Goal: Task Accomplishment & Management: Manage account settings

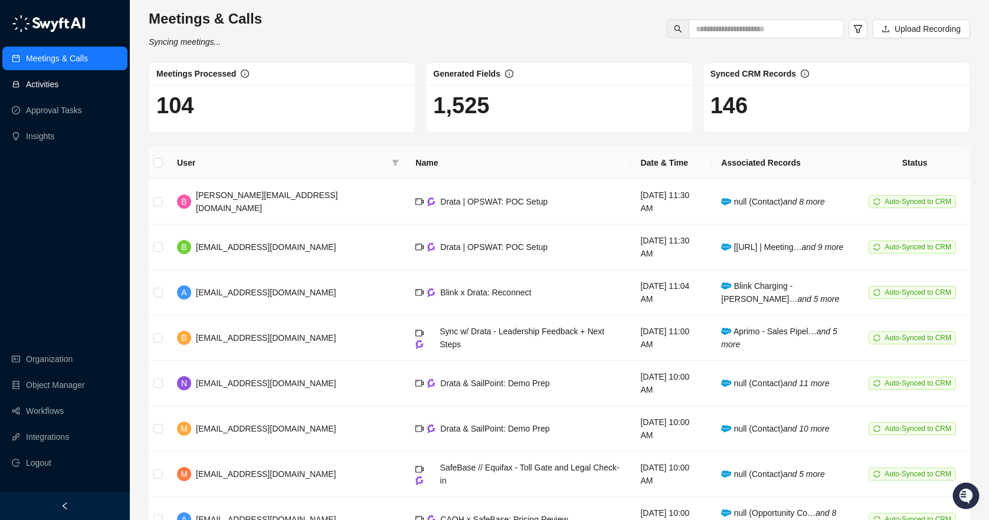
click at [45, 96] on link "Activities" at bounding box center [42, 85] width 32 height 24
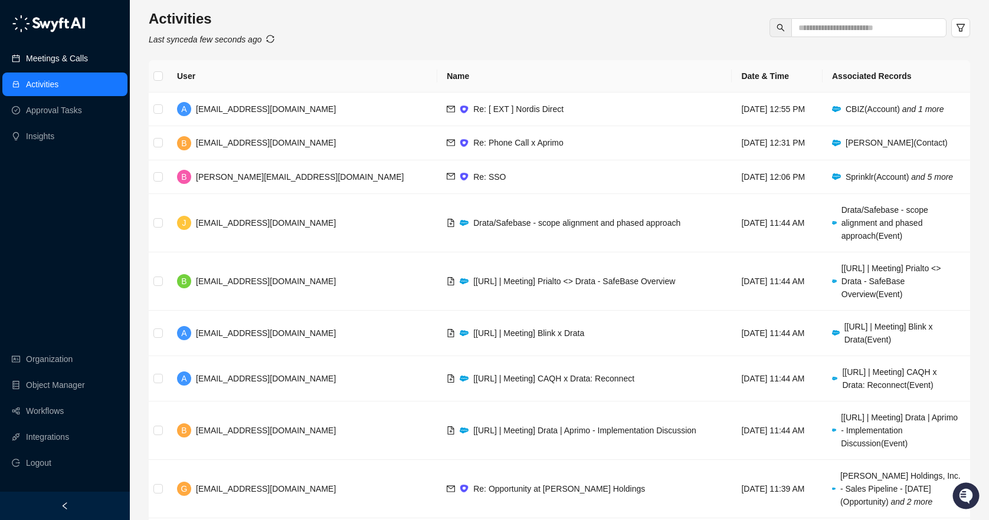
click at [48, 69] on link "Meetings & Calls" at bounding box center [57, 59] width 62 height 24
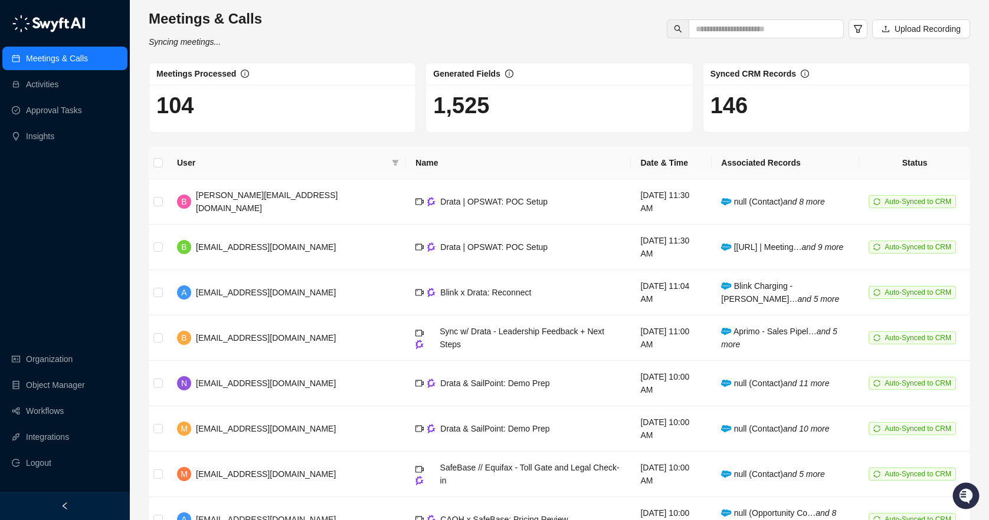
click at [16, 204] on div "Meetings & Calls Activities Approval Tasks Insights Organization Object Manager…" at bounding box center [65, 246] width 130 height 492
click at [60, 263] on div "Meetings & Calls Activities Approval Tasks Insights Organization Object Manager…" at bounding box center [65, 246] width 130 height 492
click at [53, 207] on div "Meetings & Calls Activities Approval Tasks Insights Organization Object Manager…" at bounding box center [65, 246] width 130 height 492
click at [62, 257] on div "Meetings & Calls Activities Approval Tasks Insights Organization Object Manager…" at bounding box center [65, 246] width 130 height 492
click at [58, 92] on link "Activities" at bounding box center [42, 85] width 32 height 24
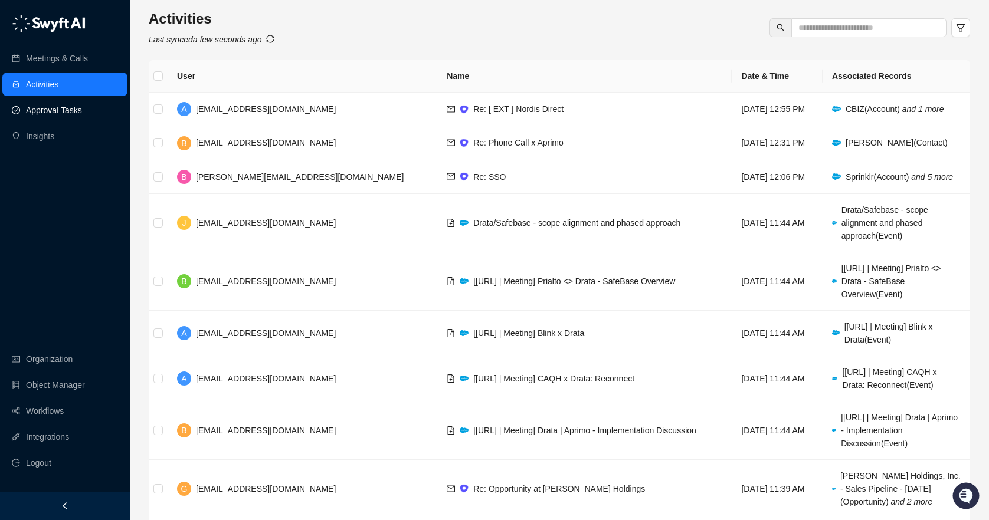
click at [71, 112] on link "Approval Tasks" at bounding box center [54, 111] width 56 height 24
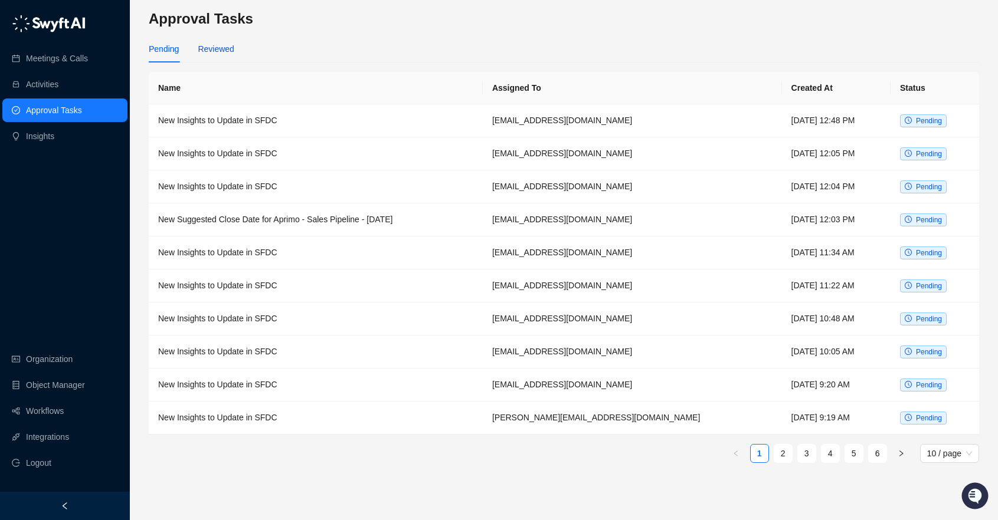
click at [226, 45] on div "Reviewed" at bounding box center [216, 48] width 36 height 13
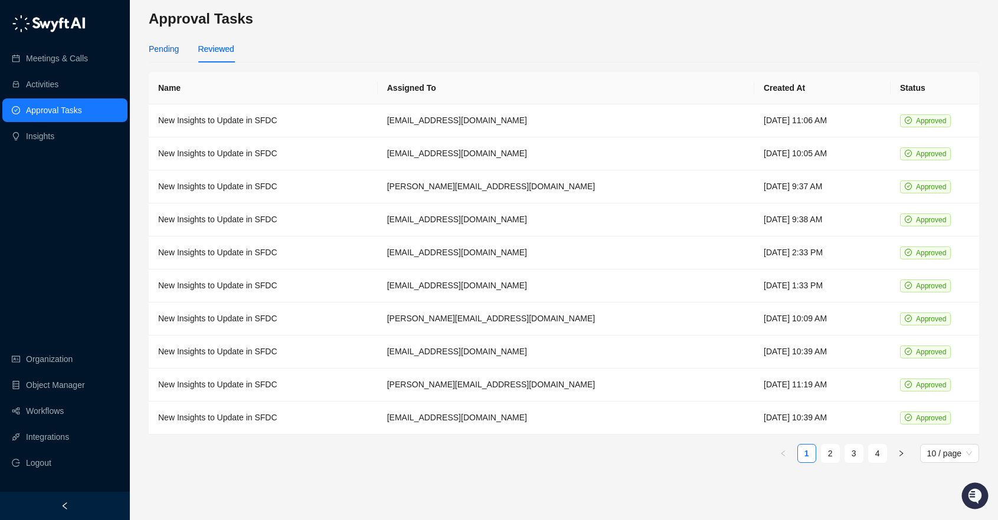
click at [160, 50] on div "Pending" at bounding box center [164, 48] width 30 height 13
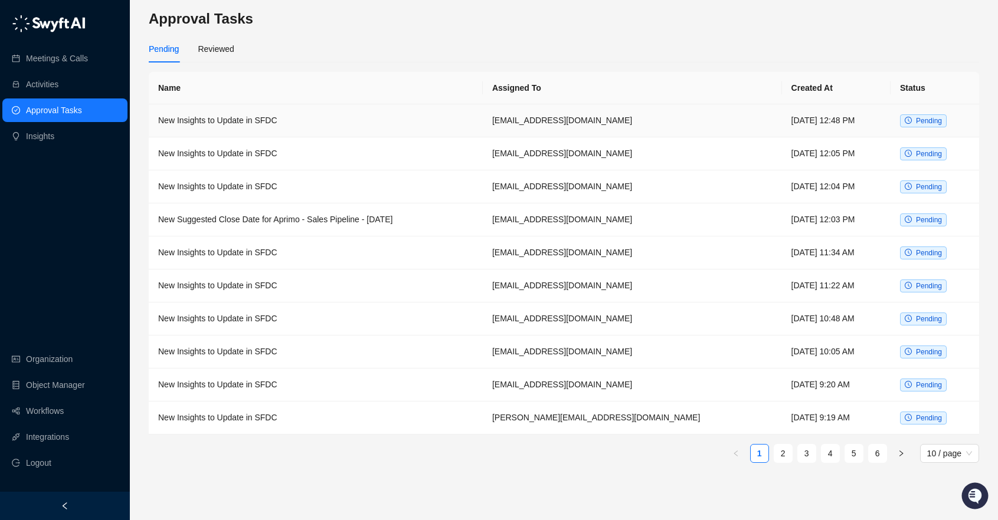
click at [311, 129] on td "New Insights to Update in SFDC" at bounding box center [316, 120] width 334 height 33
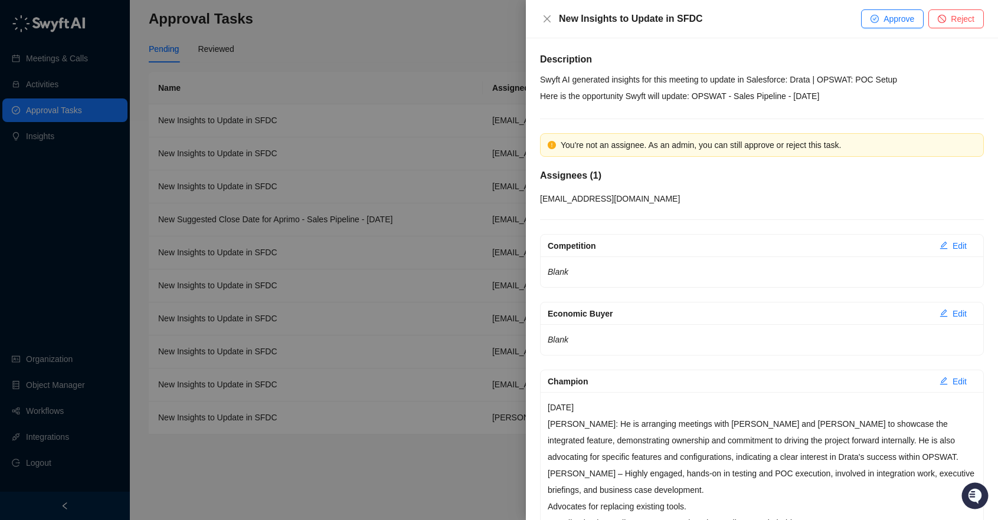
click at [319, 226] on div at bounding box center [499, 260] width 998 height 520
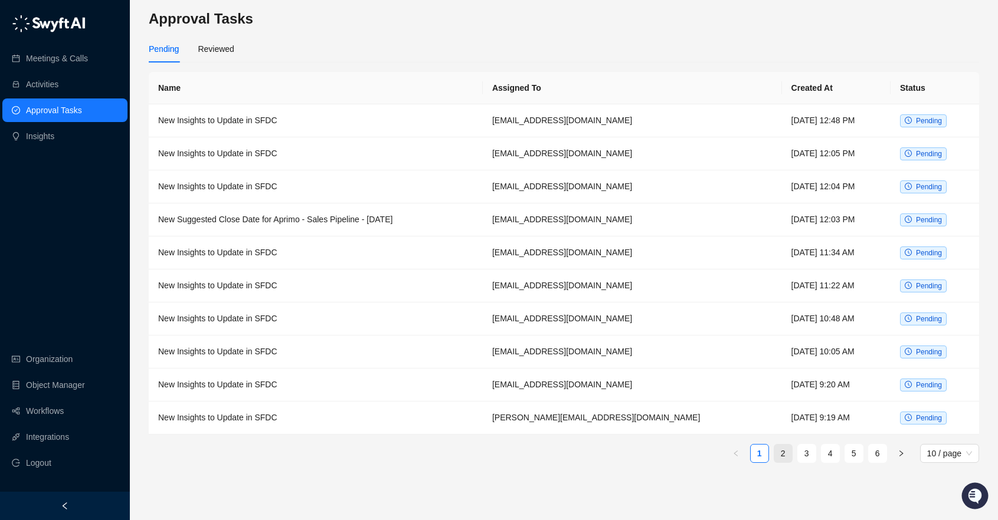
click at [778, 445] on link "2" at bounding box center [783, 454] width 18 height 18
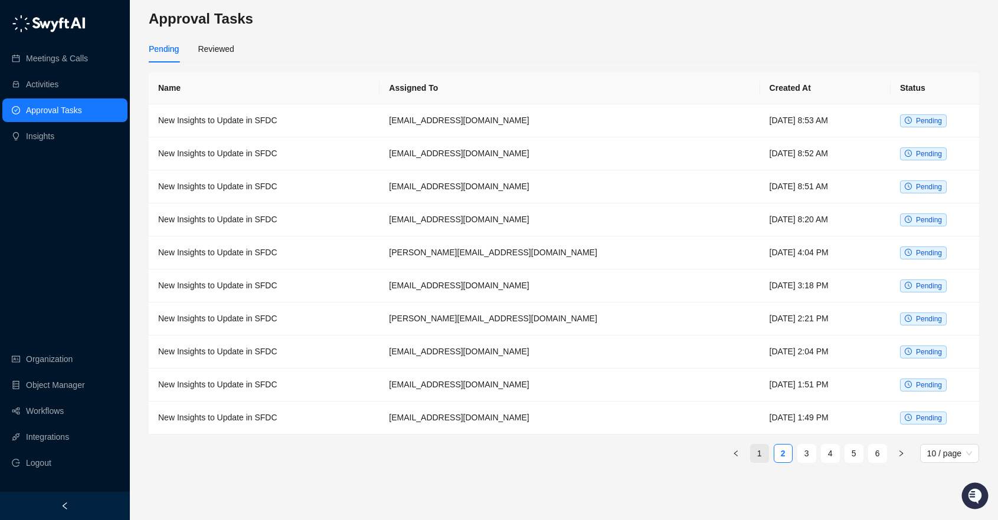
click at [753, 456] on link "1" at bounding box center [759, 454] width 18 height 18
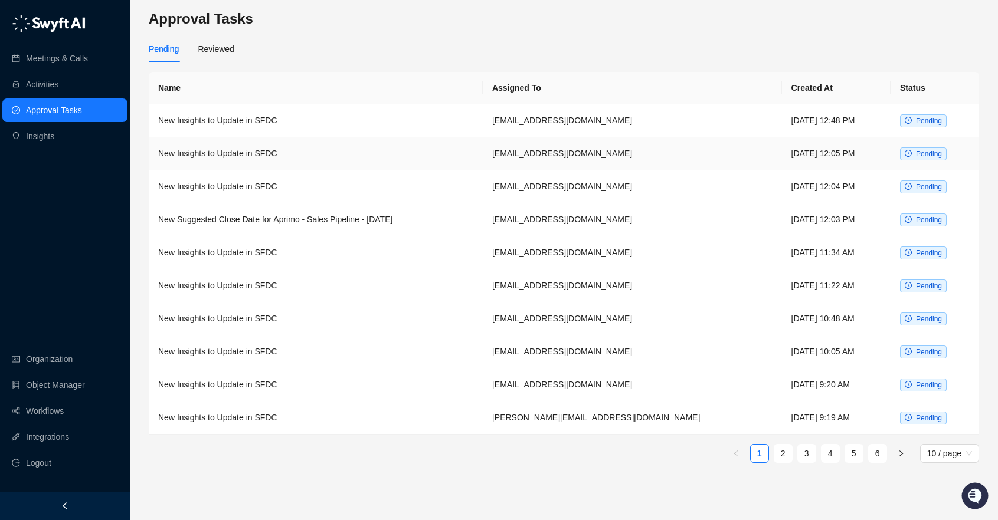
click at [335, 148] on td "New Insights to Update in SFDC" at bounding box center [316, 153] width 334 height 33
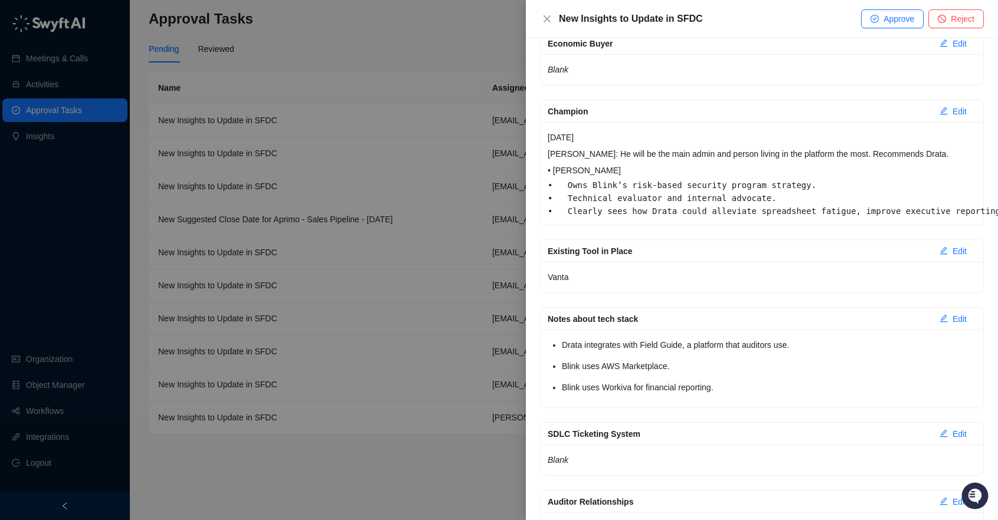
scroll to position [343, 0]
click at [365, 40] on div at bounding box center [499, 260] width 998 height 520
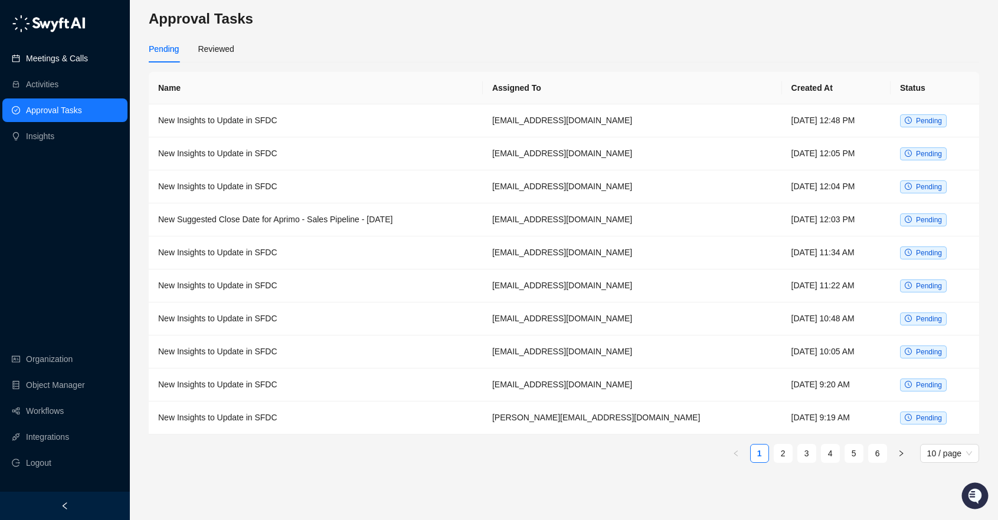
click at [53, 54] on link "Meetings & Calls" at bounding box center [57, 59] width 62 height 24
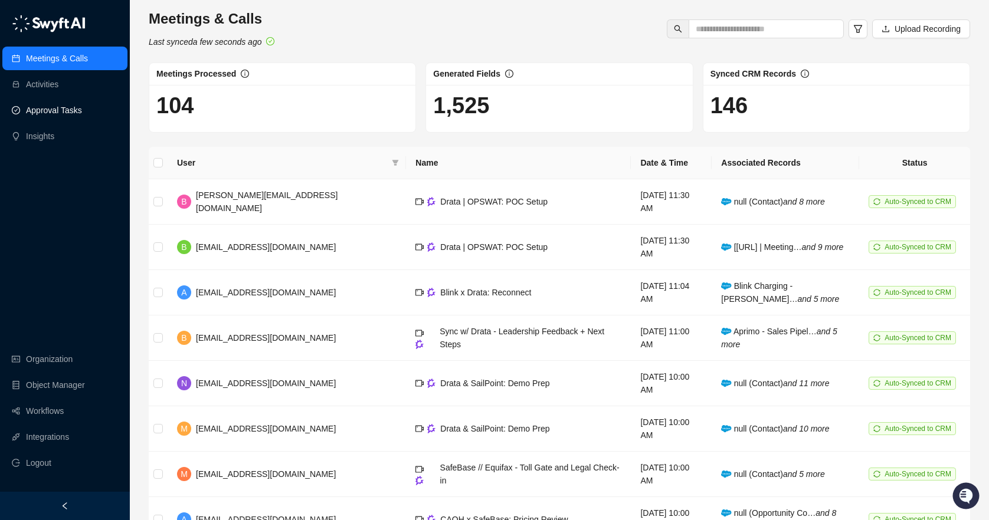
click at [82, 107] on link "Approval Tasks" at bounding box center [54, 111] width 56 height 24
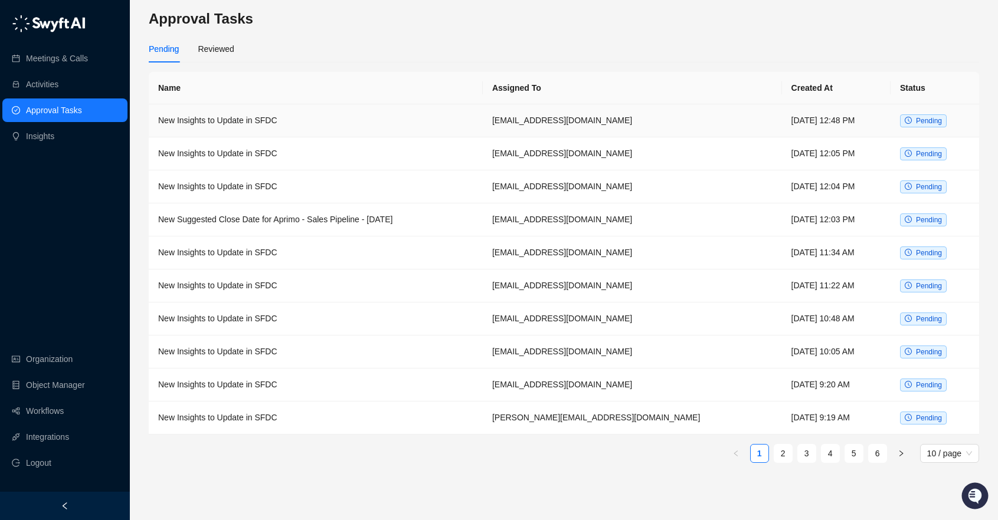
click at [450, 122] on td "New Insights to Update in SFDC" at bounding box center [316, 120] width 334 height 33
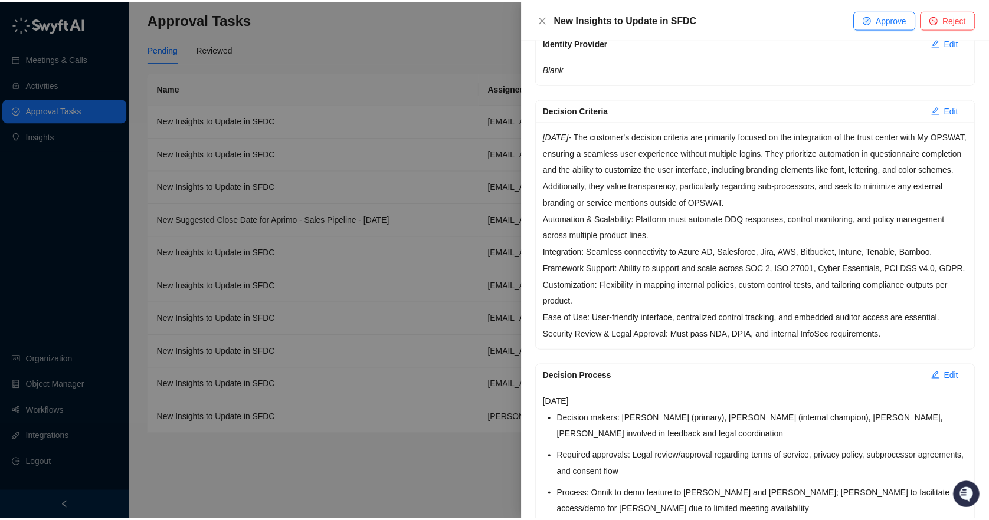
scroll to position [2059, 0]
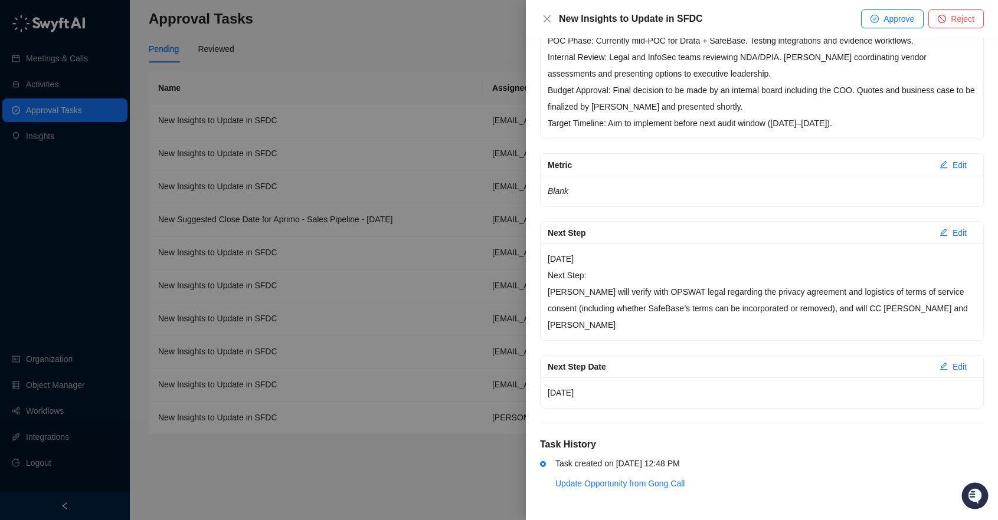
click at [87, 126] on div at bounding box center [499, 260] width 998 height 520
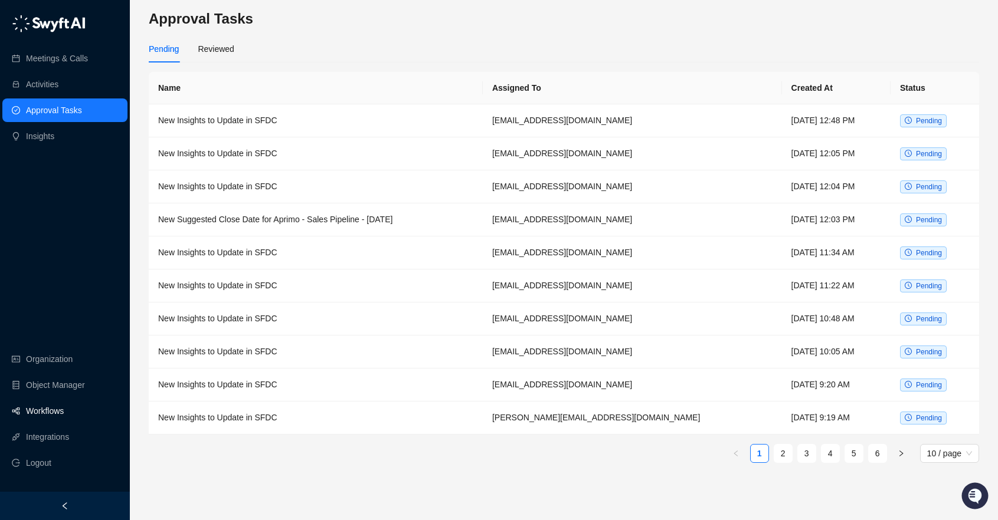
click at [45, 419] on link "Workflows" at bounding box center [45, 411] width 38 height 24
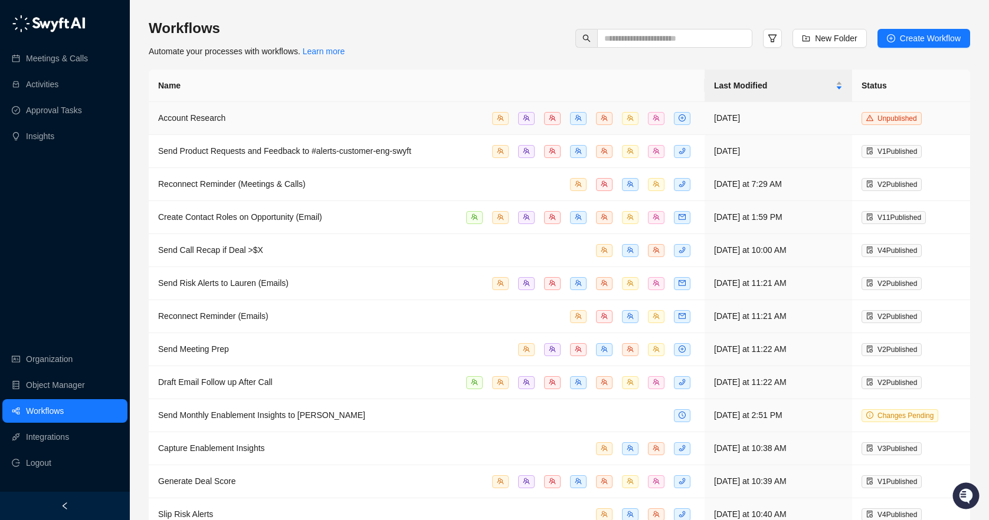
click at [322, 108] on td "Account Research" at bounding box center [427, 118] width 556 height 33
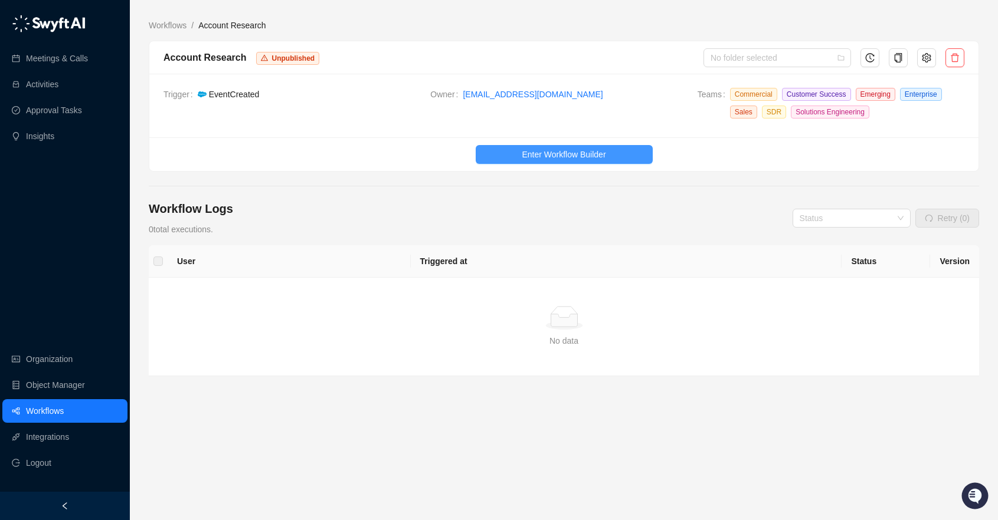
click at [539, 146] on button "Enter Workflow Builder" at bounding box center [564, 154] width 177 height 19
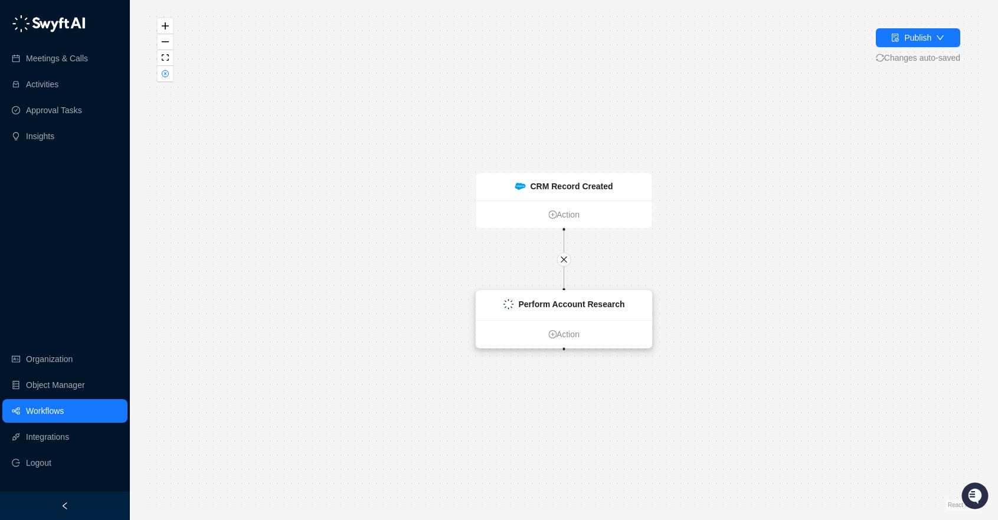
click at [572, 309] on strong "Perform Account Research" at bounding box center [572, 304] width 106 height 9
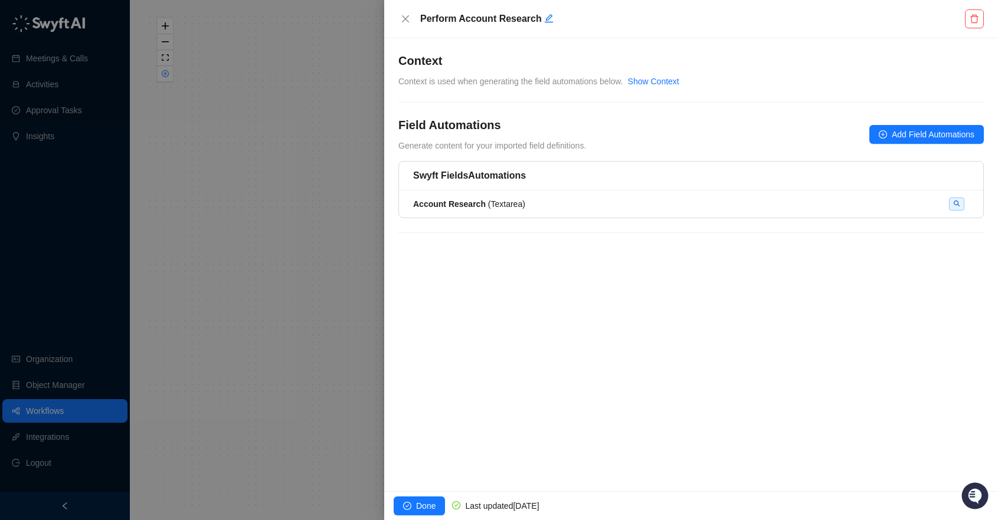
click at [660, 75] on div "Show Context" at bounding box center [653, 81] width 51 height 13
click at [663, 85] on link "Show Context" at bounding box center [653, 81] width 51 height 9
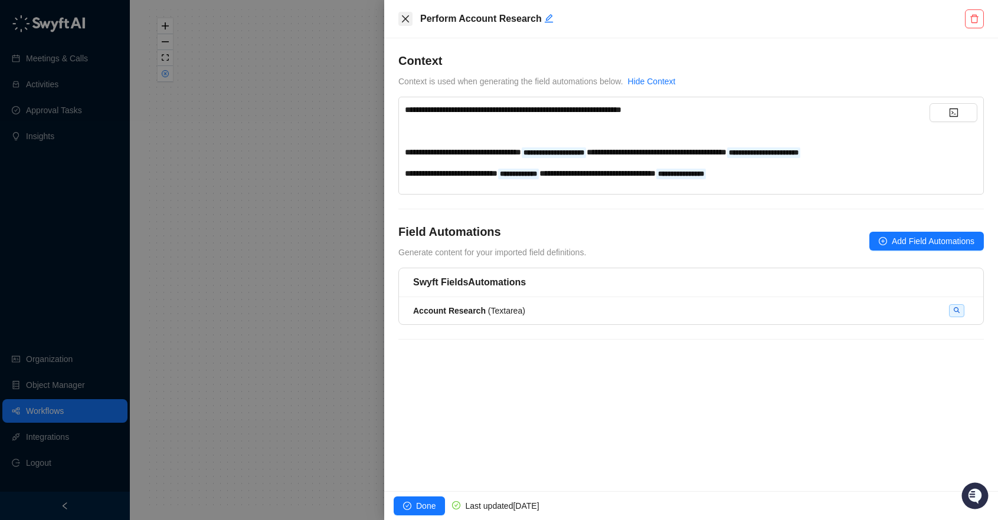
click at [409, 17] on icon "close" at bounding box center [405, 18] width 9 height 9
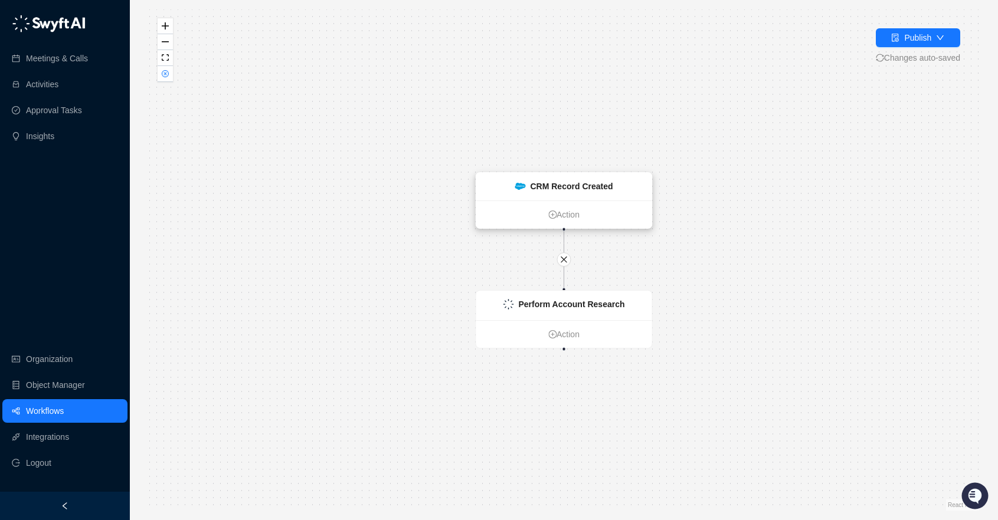
click at [559, 187] on strong "CRM Record Created" at bounding box center [571, 186] width 83 height 9
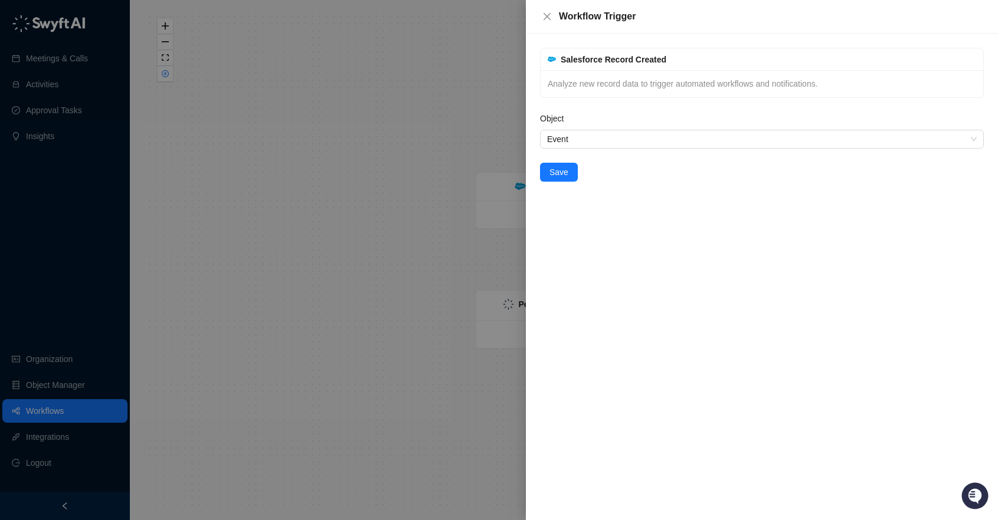
click at [408, 186] on div at bounding box center [499, 260] width 998 height 520
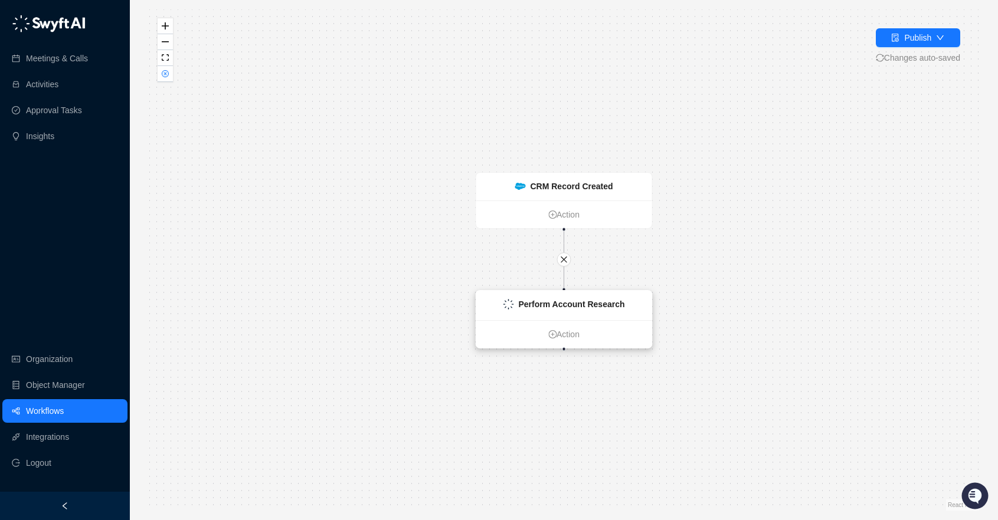
click at [576, 316] on div "Perform Account Research" at bounding box center [564, 305] width 176 height 29
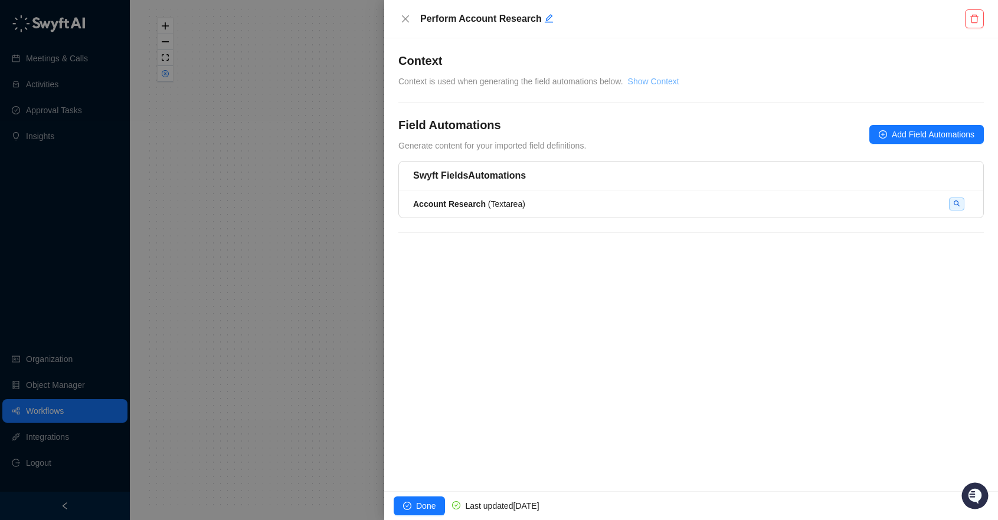
click at [665, 81] on link "Show Context" at bounding box center [653, 81] width 51 height 9
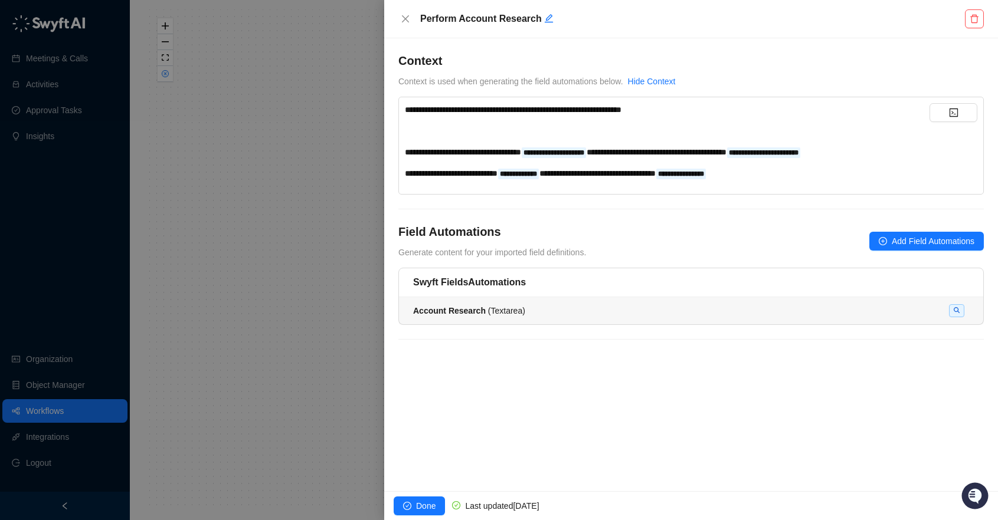
click at [500, 308] on span "Account Research ( Textarea )" at bounding box center [469, 310] width 112 height 9
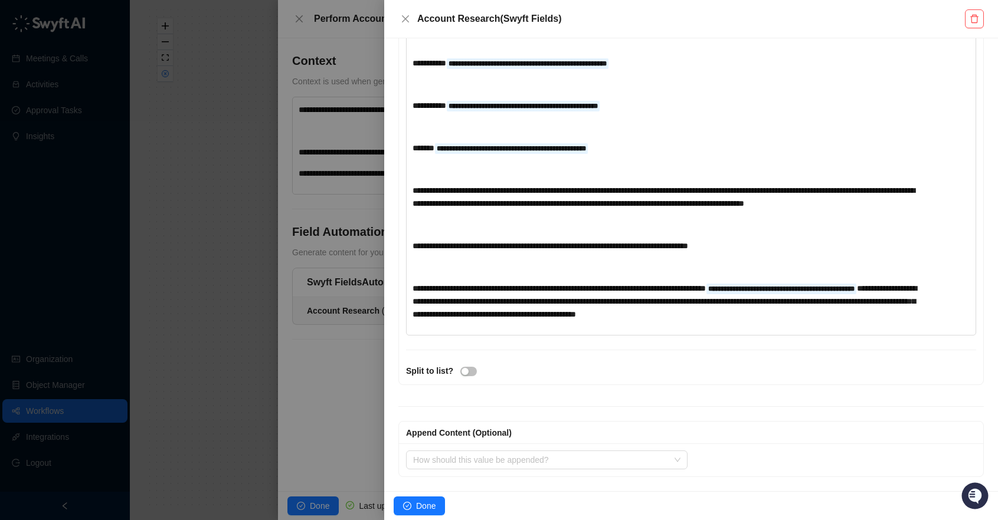
scroll to position [458, 0]
click at [263, 167] on div at bounding box center [499, 260] width 998 height 520
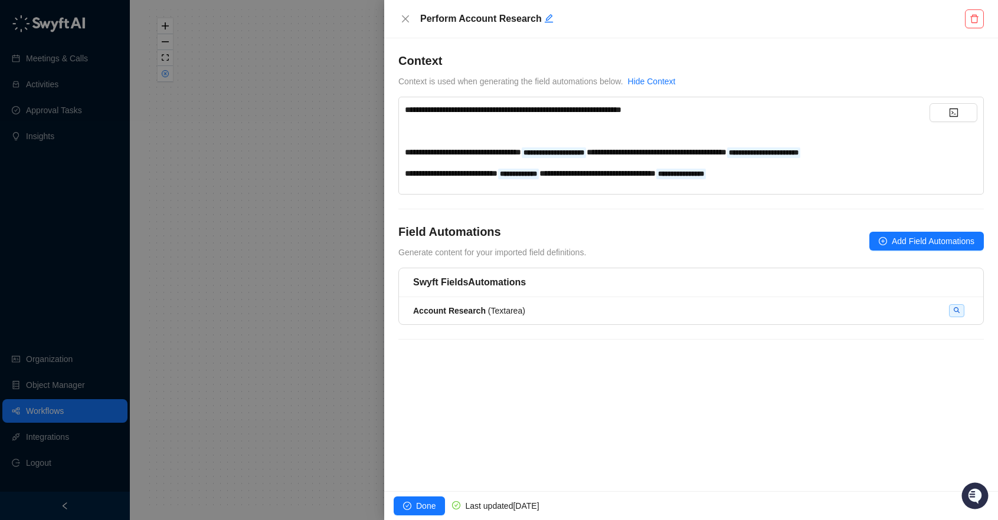
click at [66, 103] on div at bounding box center [499, 260] width 998 height 520
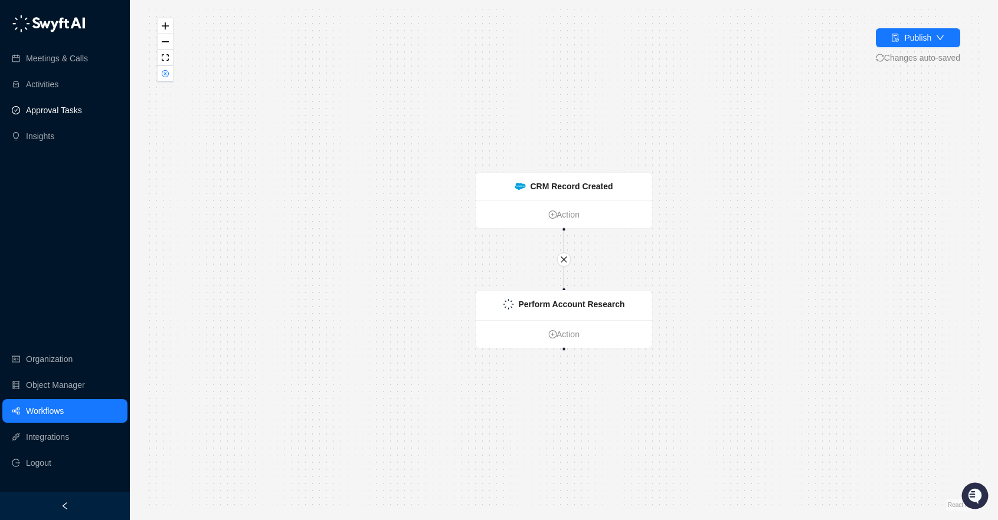
click at [65, 110] on link "Approval Tasks" at bounding box center [54, 111] width 56 height 24
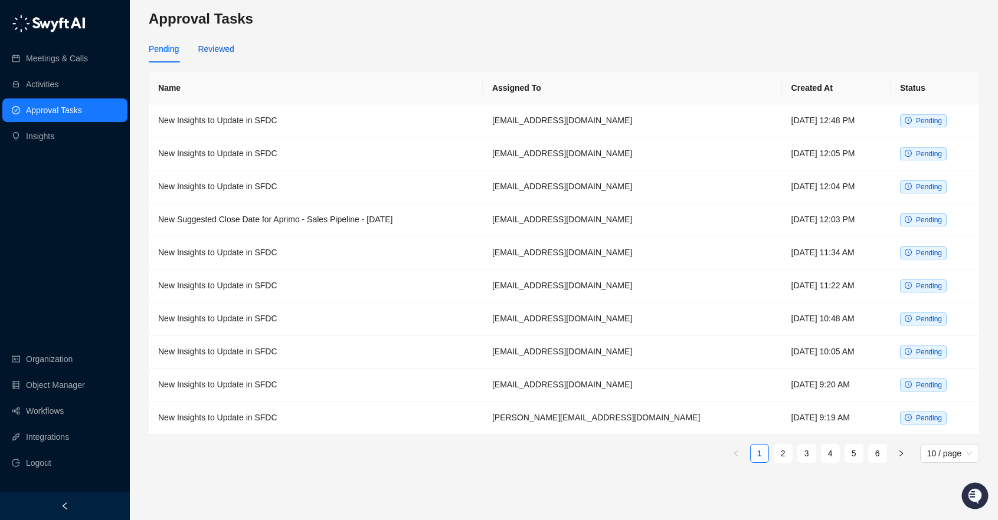
click at [225, 50] on div "Reviewed" at bounding box center [216, 48] width 36 height 13
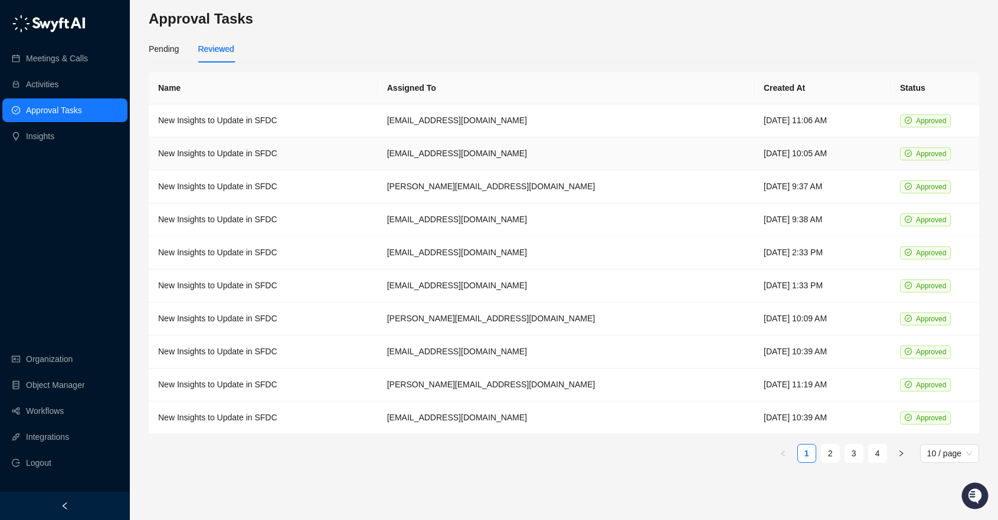
click at [234, 156] on td "New Insights to Update in SFDC" at bounding box center [263, 153] width 229 height 33
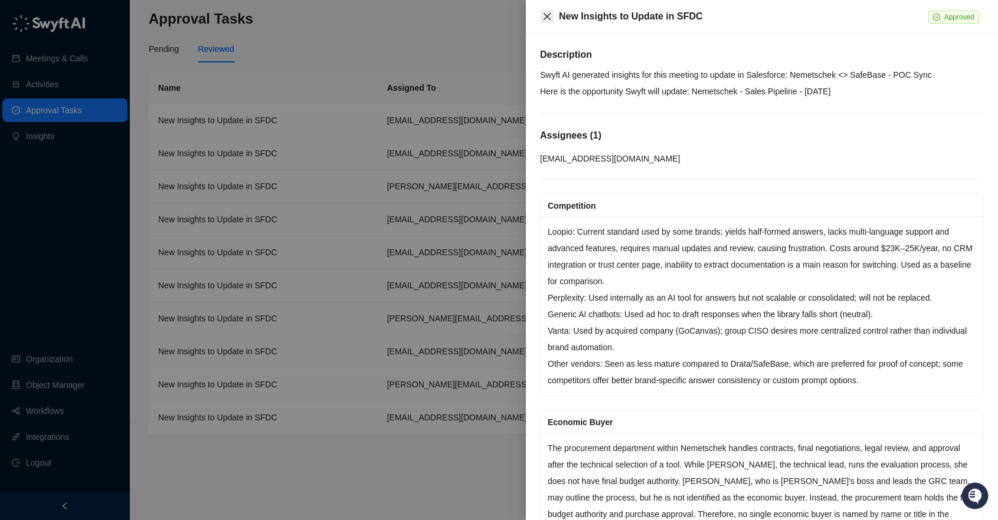
click at [543, 18] on button "Close" at bounding box center [547, 16] width 14 height 14
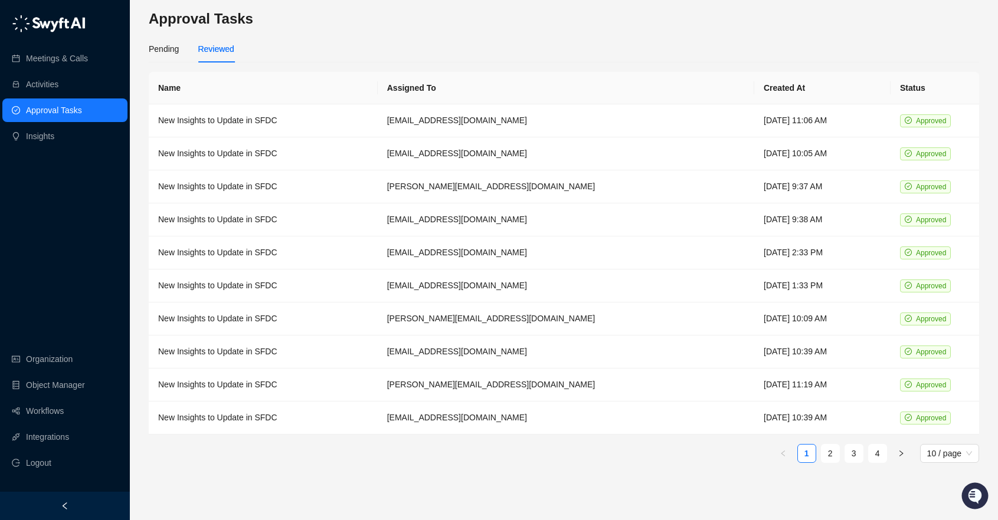
click at [82, 110] on link "Approval Tasks" at bounding box center [54, 111] width 56 height 24
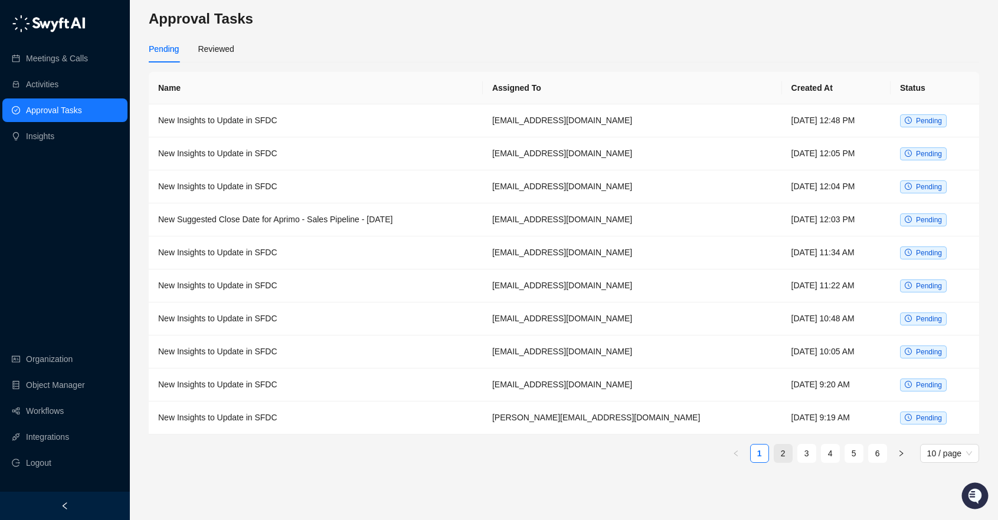
click at [789, 451] on link "2" at bounding box center [783, 454] width 18 height 18
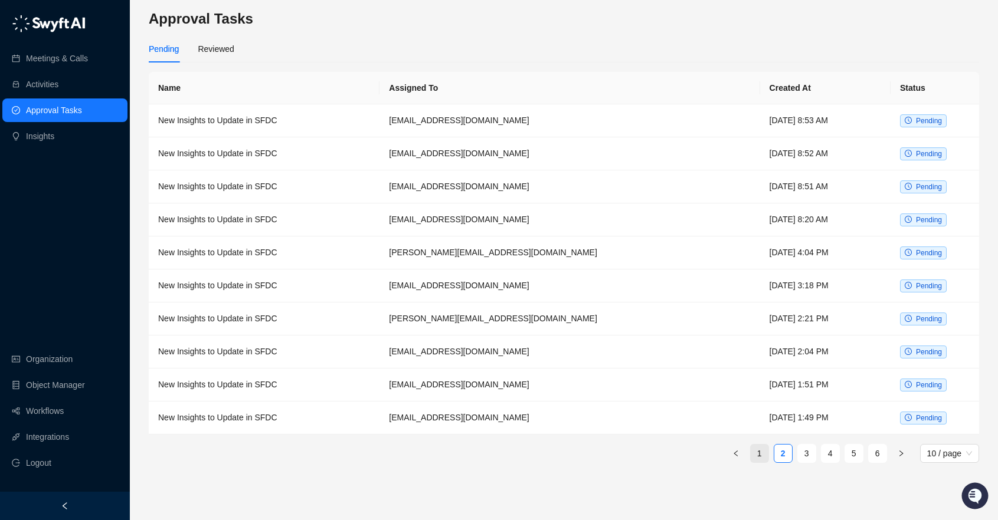
click at [762, 448] on link "1" at bounding box center [759, 454] width 18 height 18
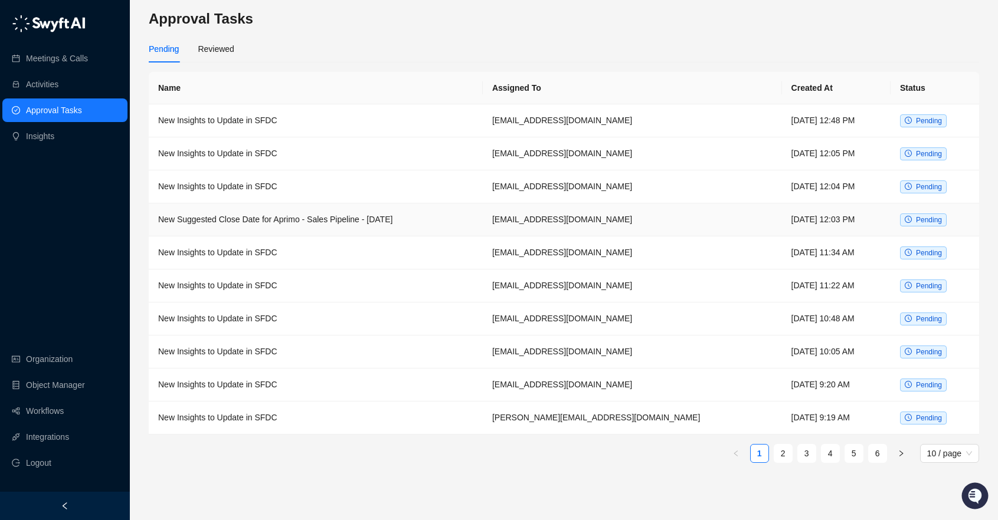
click at [217, 218] on td "New Suggested Close Date for Aprimo - Sales Pipeline - [DATE]" at bounding box center [316, 220] width 334 height 33
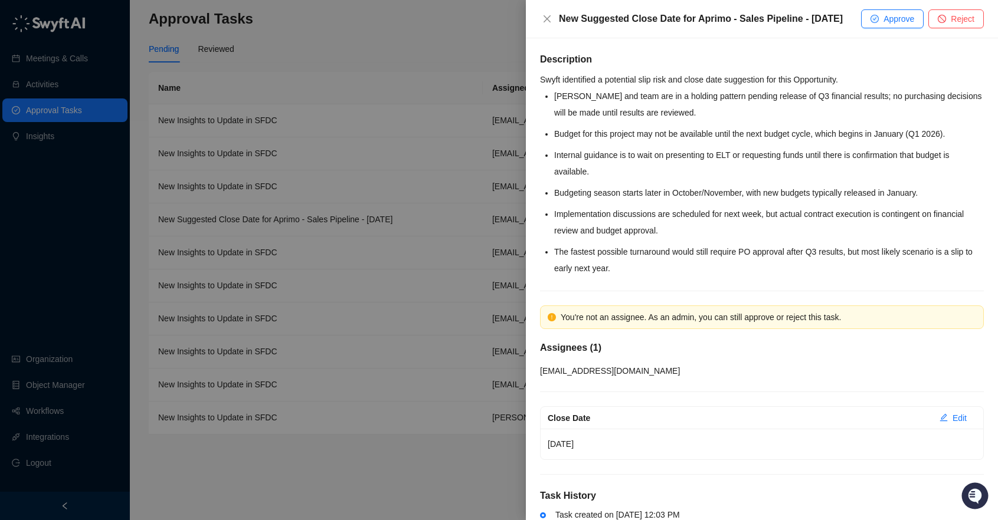
click at [442, 126] on div at bounding box center [499, 260] width 998 height 520
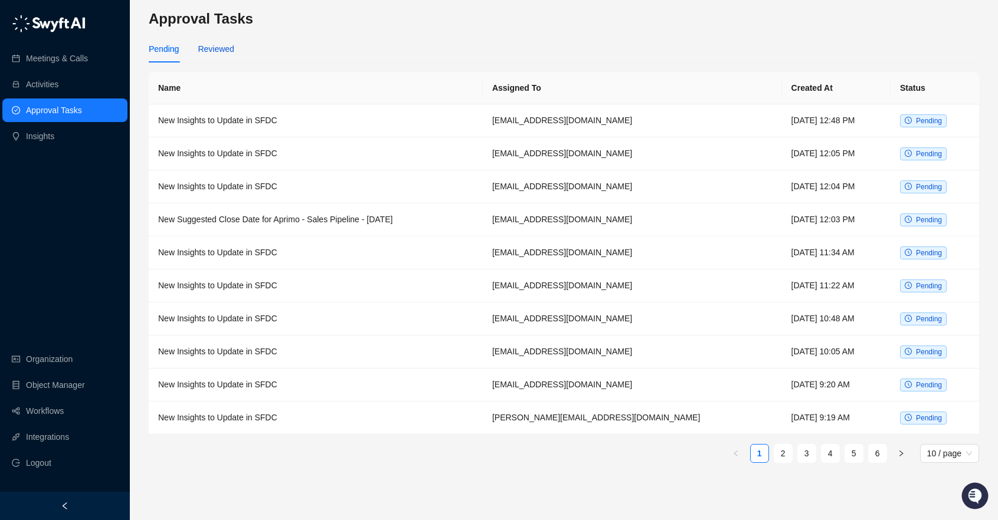
click at [199, 50] on div "Reviewed" at bounding box center [216, 48] width 36 height 13
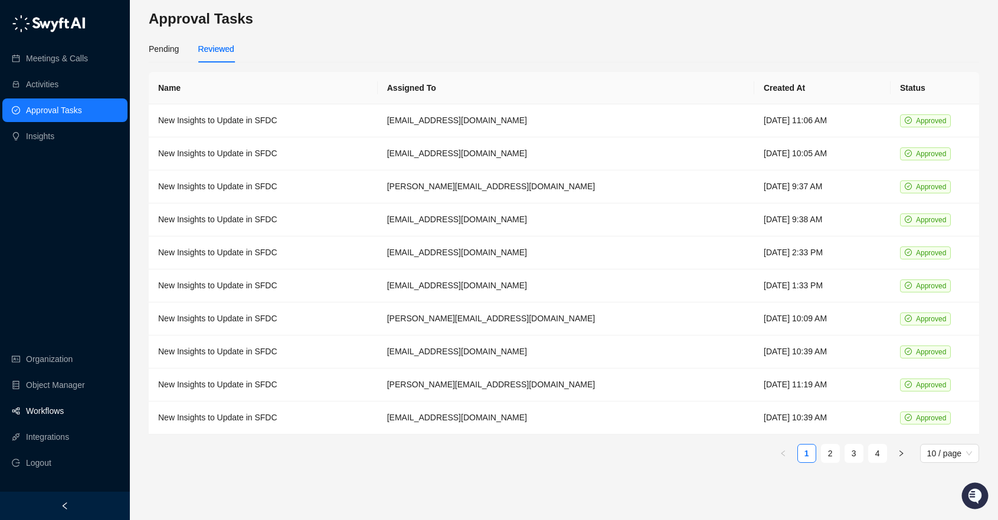
click at [39, 415] on link "Workflows" at bounding box center [45, 411] width 38 height 24
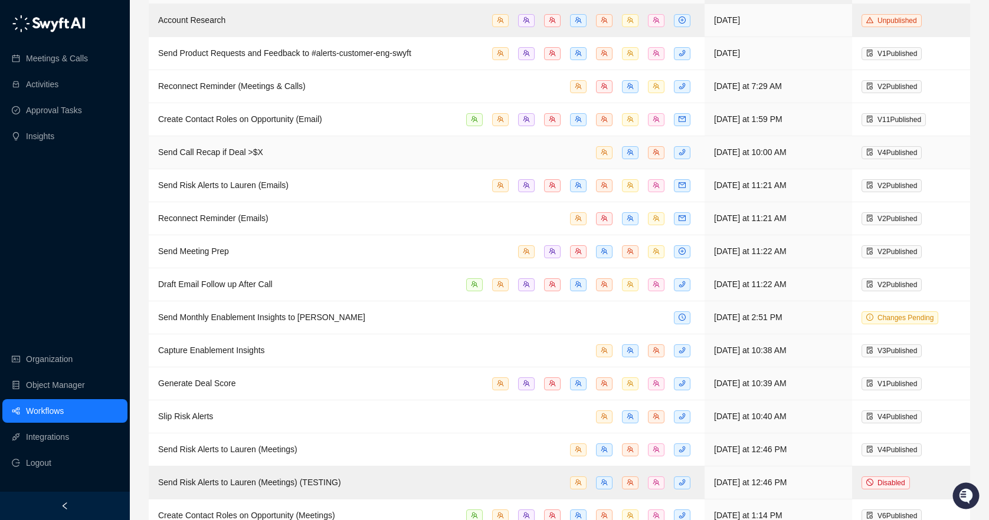
scroll to position [147, 0]
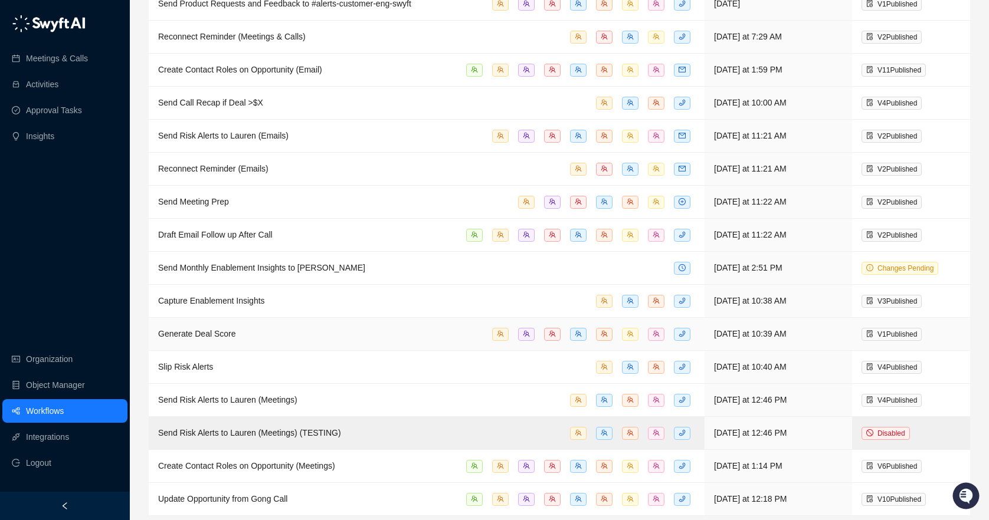
click at [255, 327] on div "Generate Deal Score" at bounding box center [426, 334] width 537 height 14
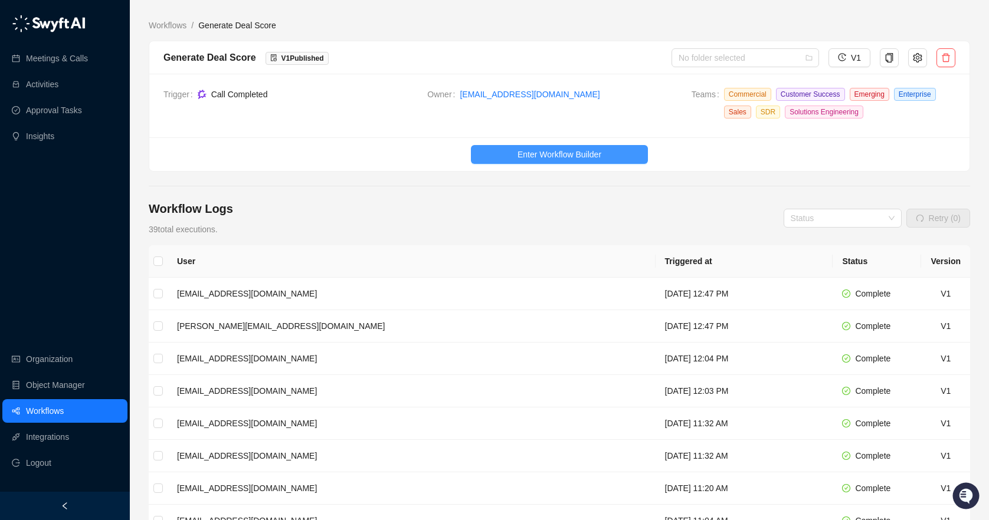
click at [528, 152] on span "Enter Workflow Builder" at bounding box center [559, 154] width 84 height 13
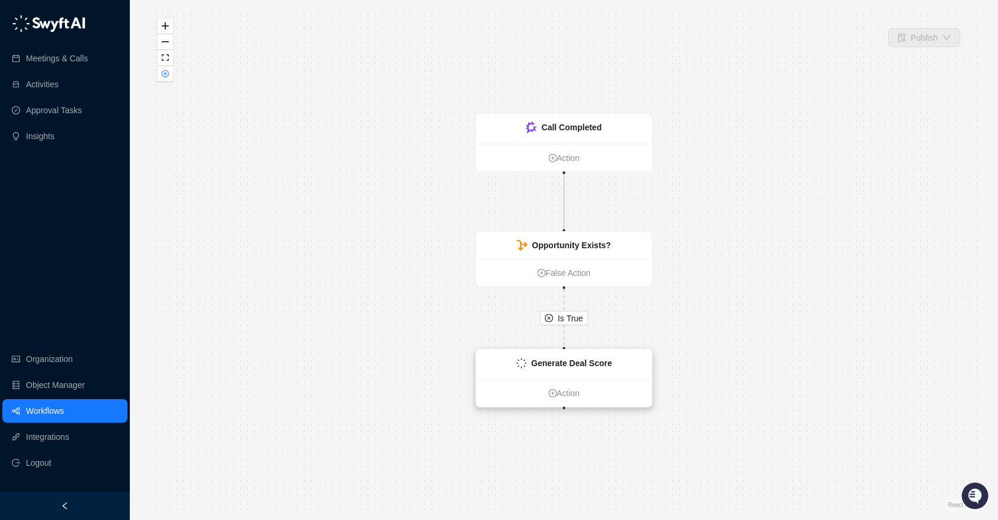
click at [564, 363] on strong "Generate Deal Score" at bounding box center [571, 363] width 81 height 9
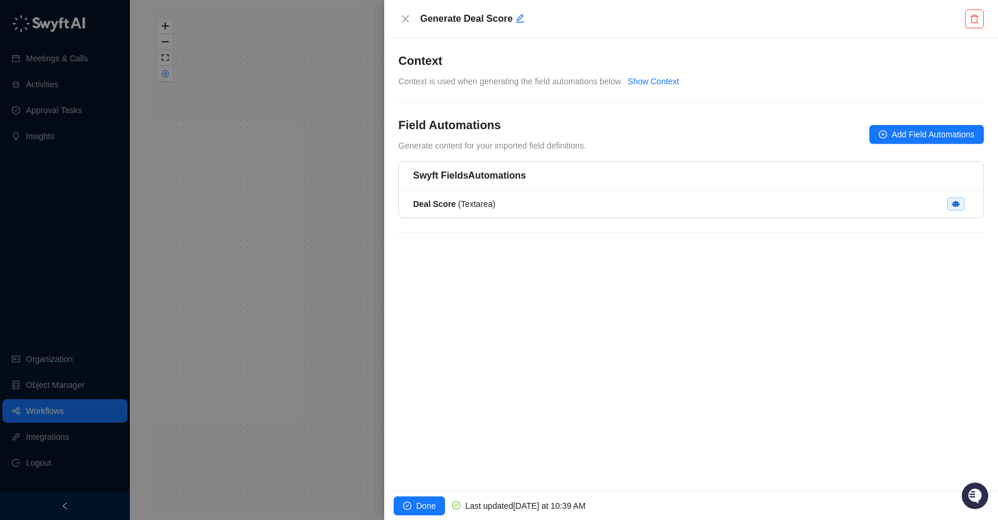
click at [313, 283] on div at bounding box center [499, 260] width 998 height 520
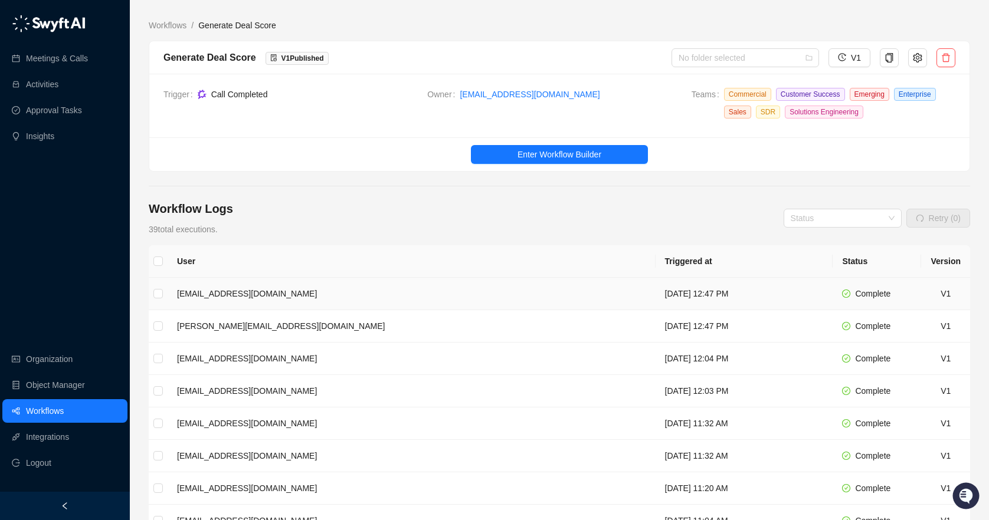
click at [332, 296] on td "[EMAIL_ADDRESS][DOMAIN_NAME]" at bounding box center [412, 294] width 488 height 32
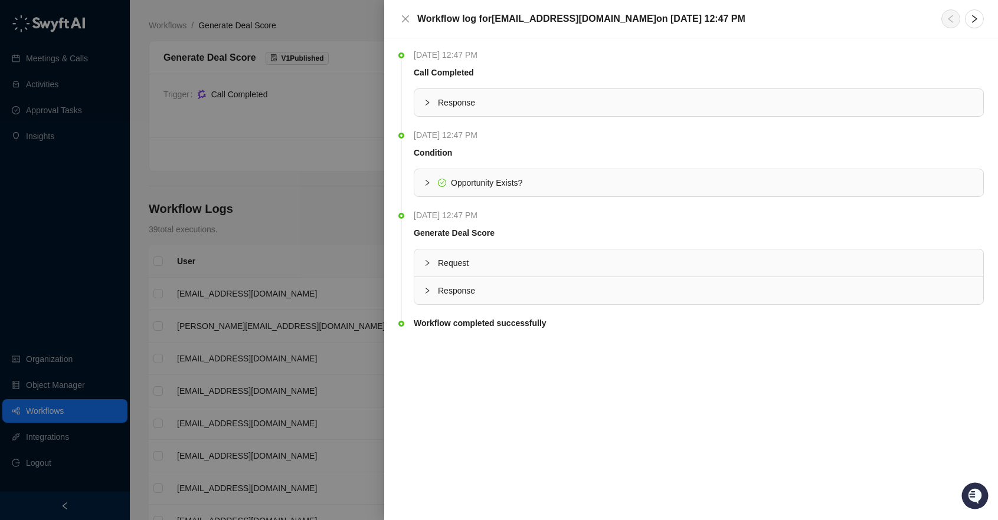
click at [419, 263] on div "Request" at bounding box center [698, 263] width 569 height 27
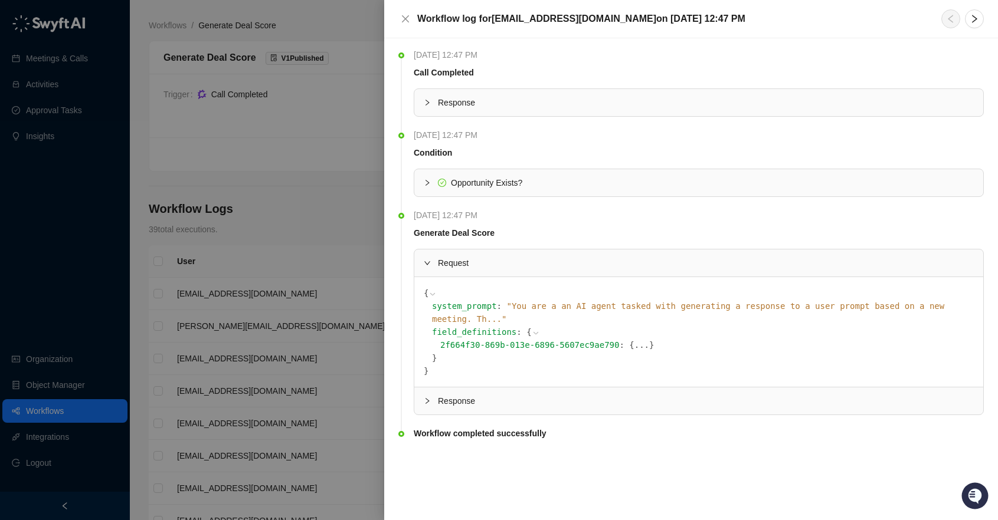
click at [698, 326] on div "field_definitions : { 2f664f30-869b-013e-6896-5607ec9ae790 : { ... } }" at bounding box center [703, 345] width 542 height 39
click at [697, 310] on span "" You are a an AI agent tasked with generating a response to a user prompt base…" at bounding box center [688, 312] width 512 height 22
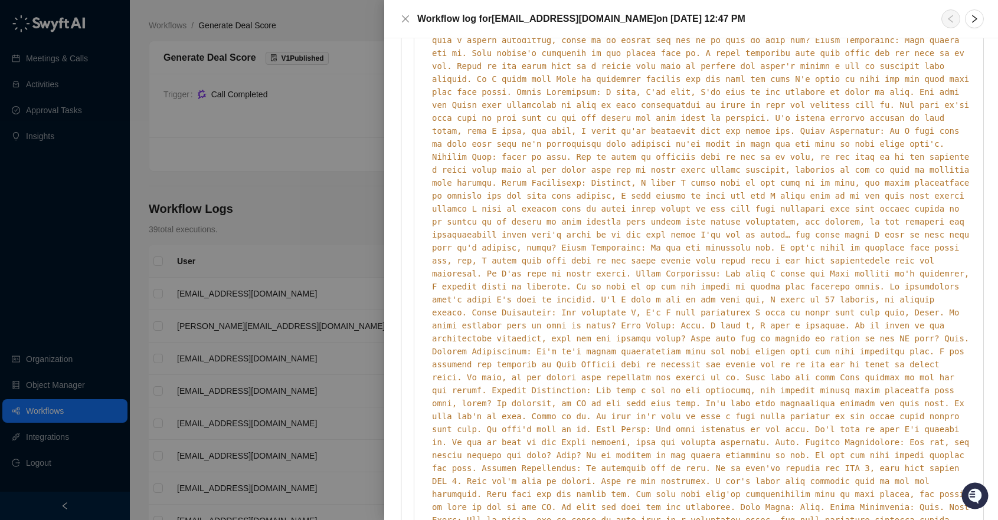
scroll to position [2756, 0]
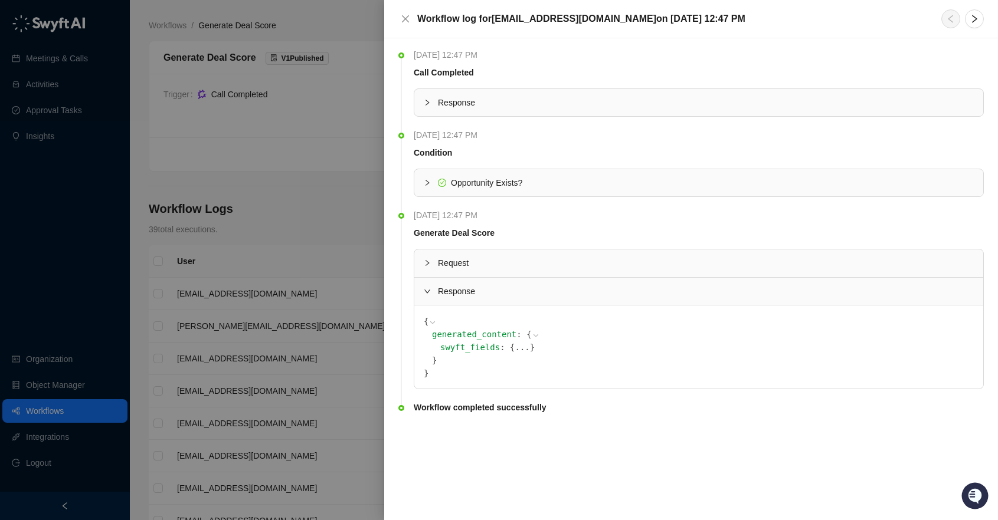
scroll to position [0, 0]
click at [429, 287] on icon "expanded" at bounding box center [427, 290] width 7 height 7
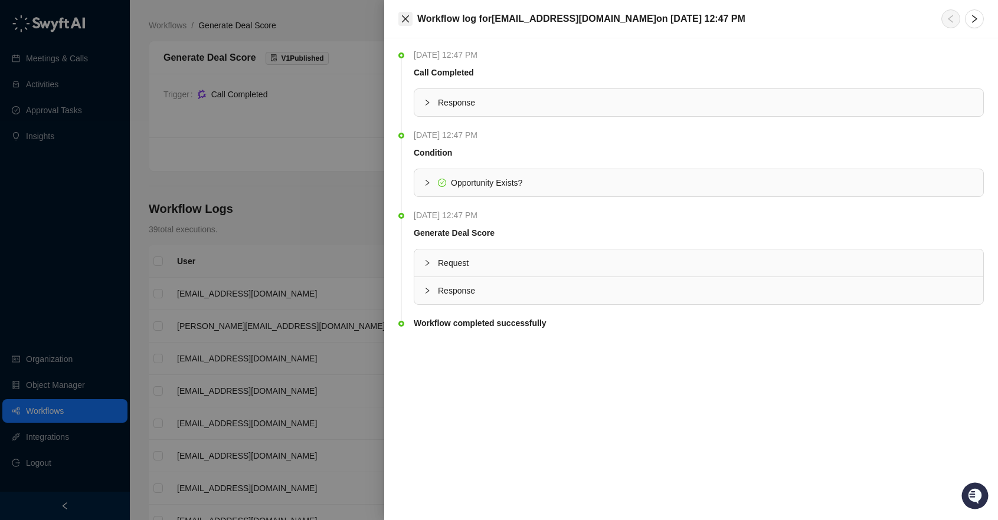
click at [404, 13] on button "Close" at bounding box center [405, 19] width 14 height 14
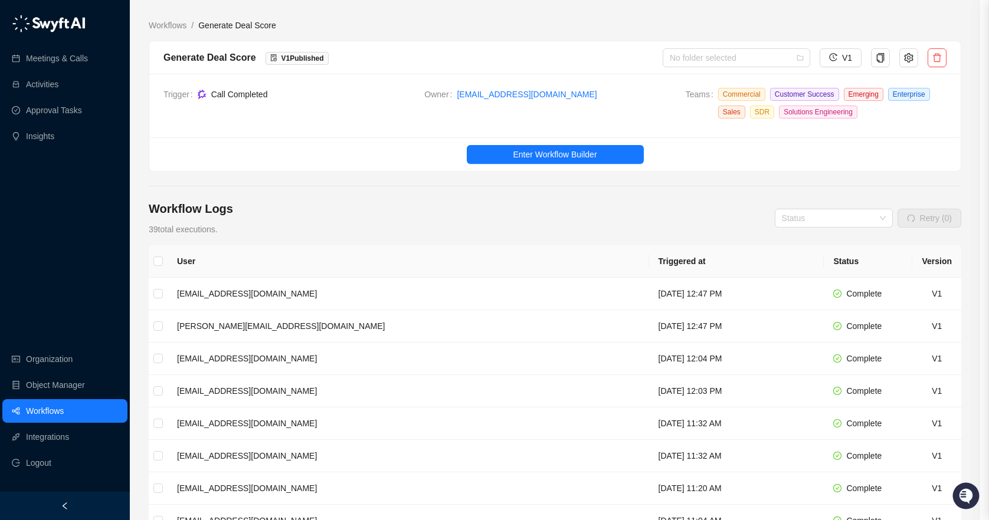
click at [67, 198] on div "Meetings & Calls Activities Approval Tasks Insights Organization Object Manager…" at bounding box center [65, 246] width 130 height 492
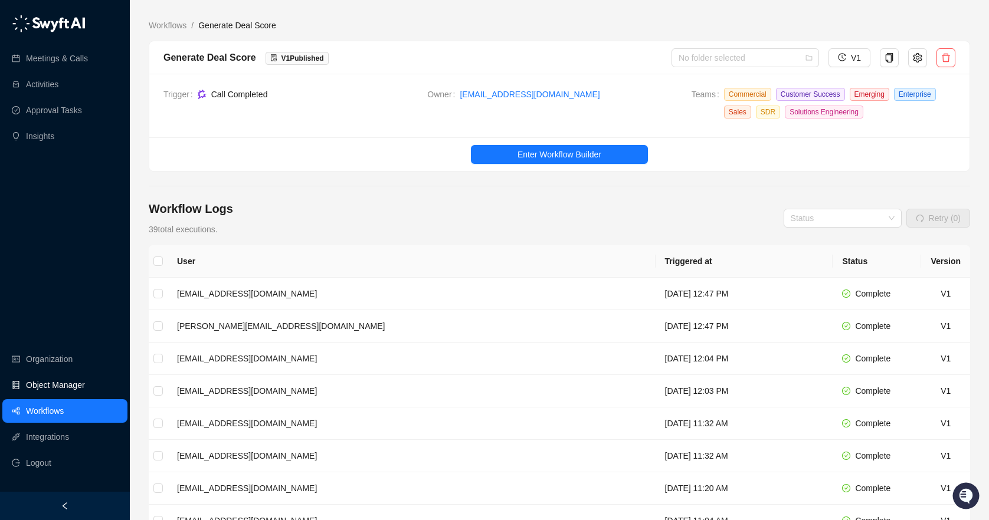
click at [58, 386] on link "Object Manager" at bounding box center [55, 385] width 59 height 24
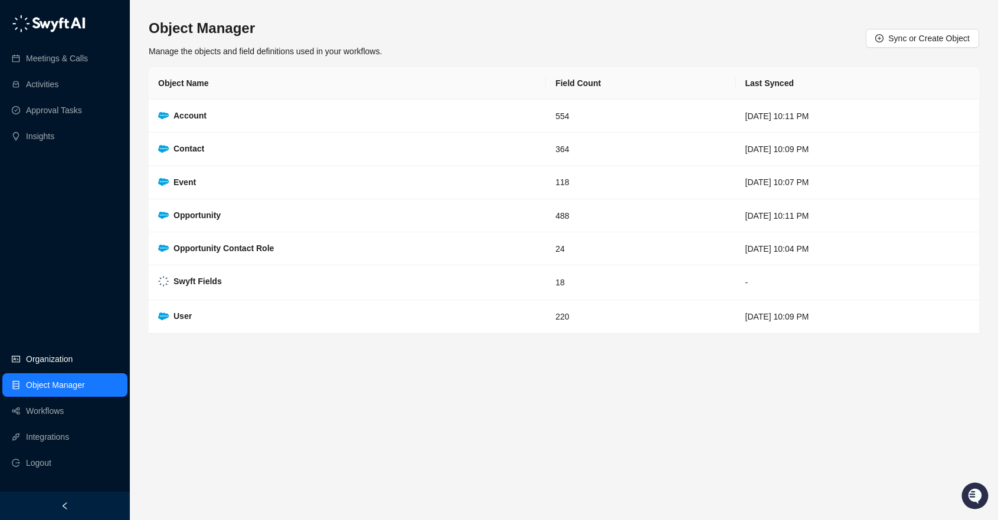
click at [61, 365] on link "Organization" at bounding box center [49, 359] width 47 height 24
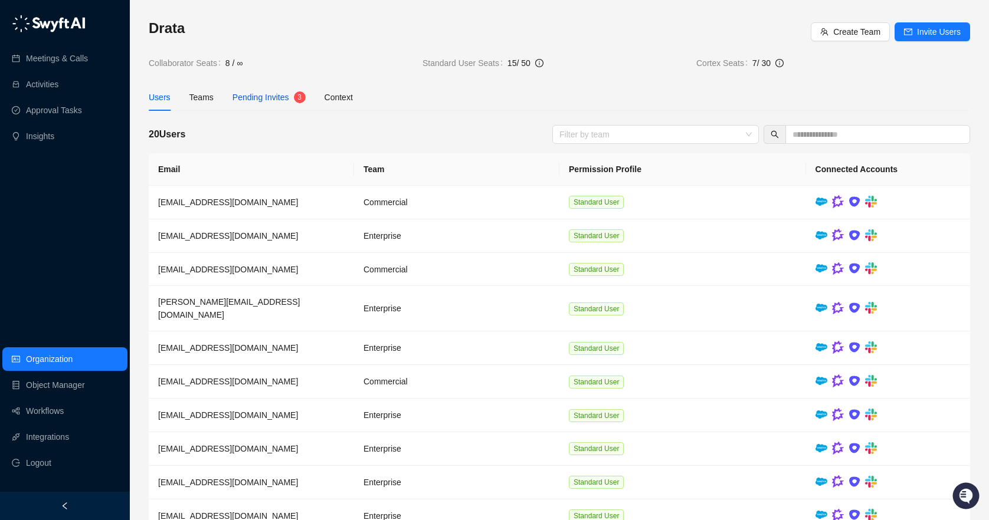
click at [265, 103] on div "Pending Invites" at bounding box center [260, 97] width 57 height 13
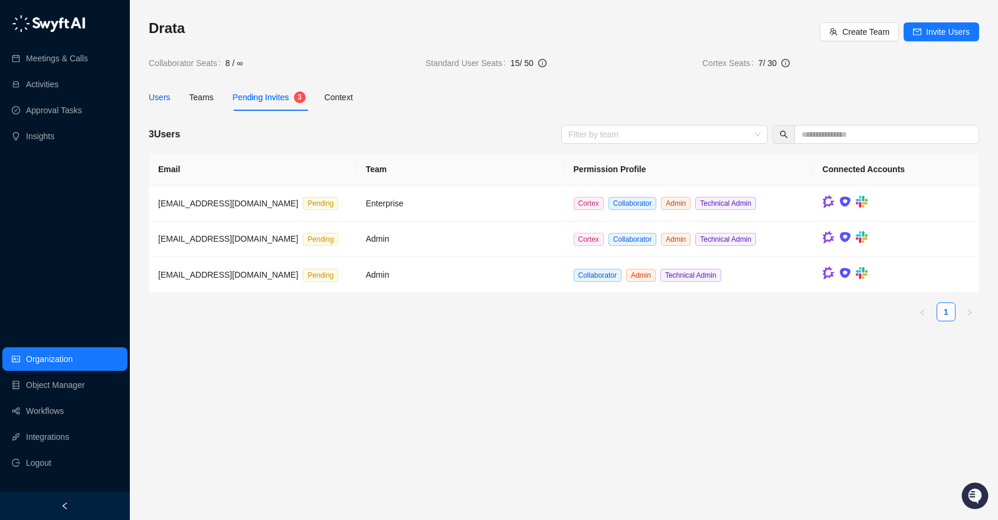
click at [162, 94] on div "Users" at bounding box center [160, 97] width 22 height 13
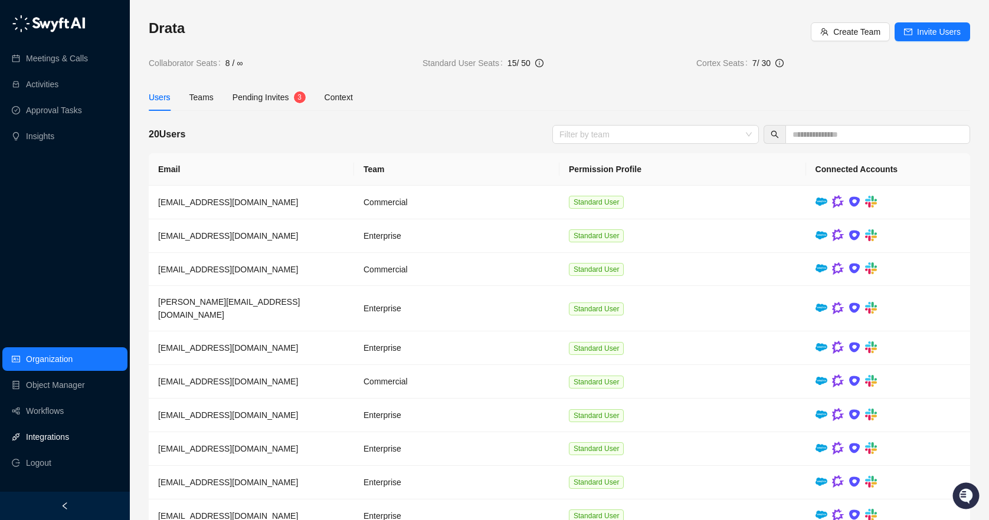
click at [53, 440] on link "Integrations" at bounding box center [47, 437] width 43 height 24
